Goal: Transaction & Acquisition: Purchase product/service

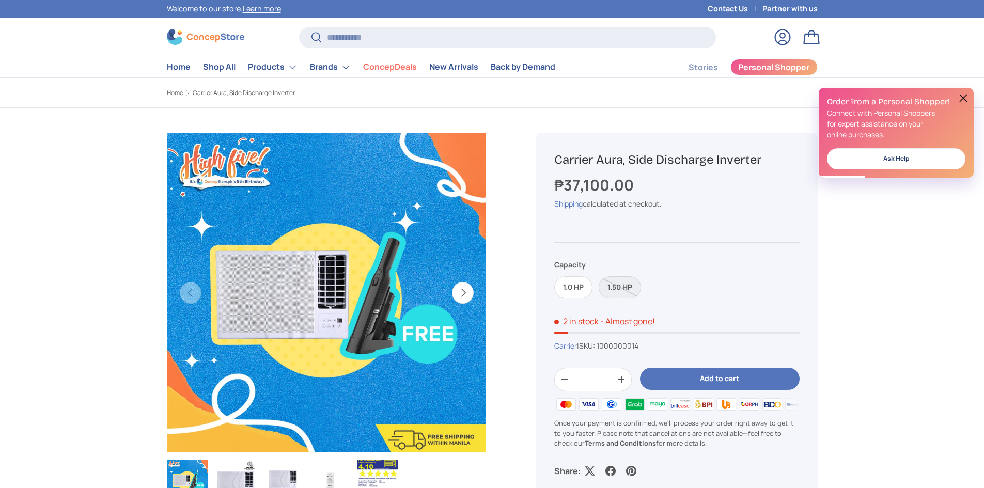
click at [962, 96] on button at bounding box center [963, 98] width 12 height 12
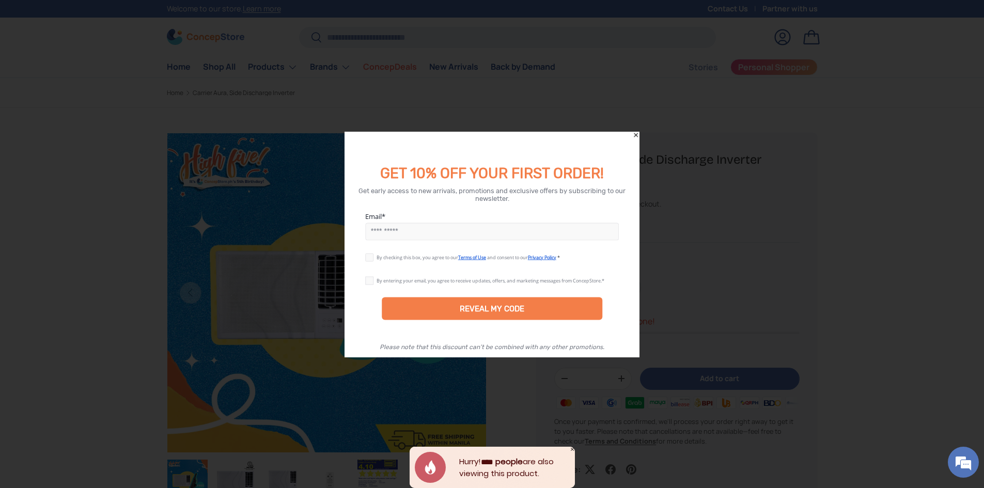
click at [638, 134] on icon "Close" at bounding box center [635, 134] width 7 height 7
